Goal: Check status: Check status

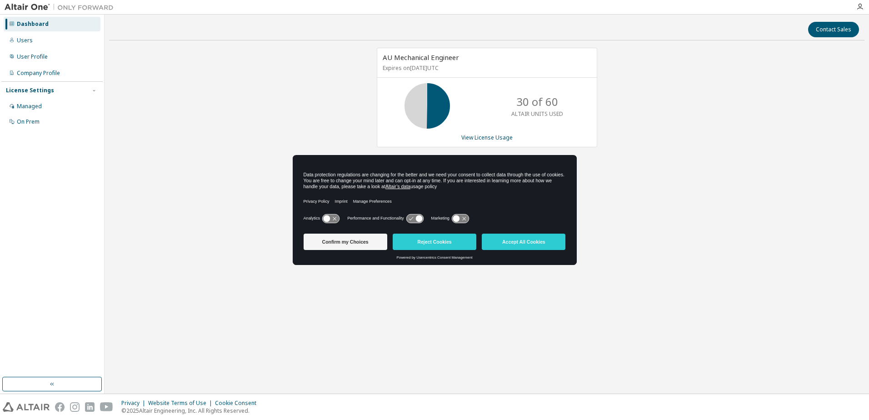
click at [661, 221] on div "AU Mechanical Engineer Expires on [DATE] UTC 30 of 60 ALTAIR UNITS USED View Li…" at bounding box center [487, 184] width 756 height 273
